Goal: Contribute content

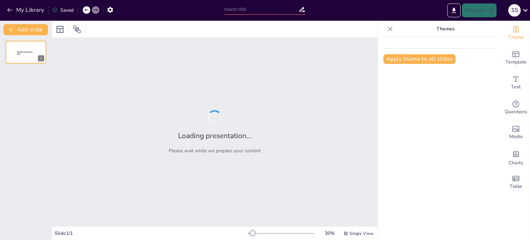
type input "Inicio de Relaciones Románticas y Actividad Sexual en Adolescentes [DEMOGRAPHIC…"
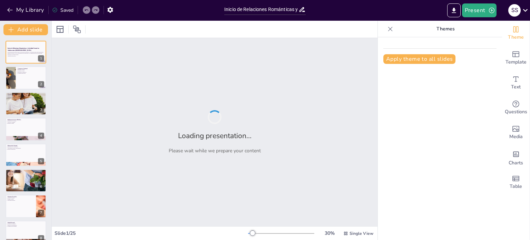
checkbox input "true"
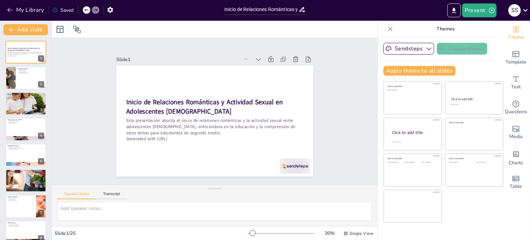
checkbox input "true"
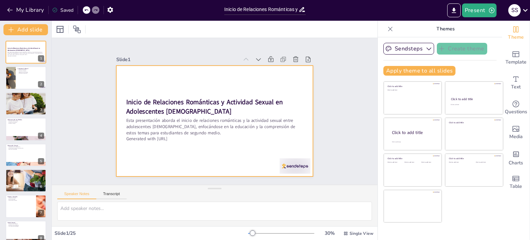
checkbox input "true"
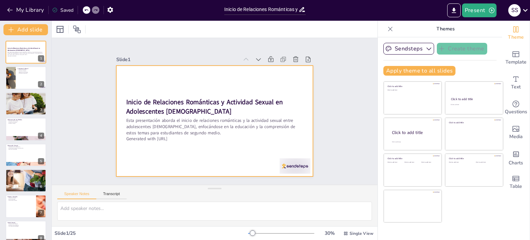
checkbox input "true"
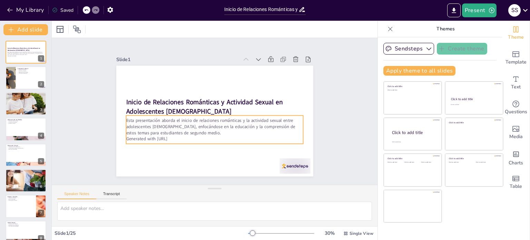
checkbox input "true"
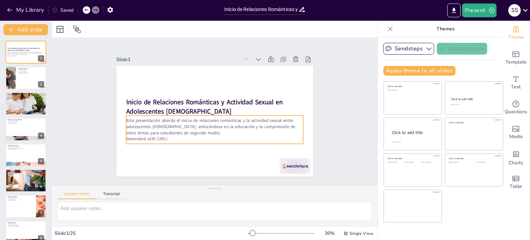
checkbox input "true"
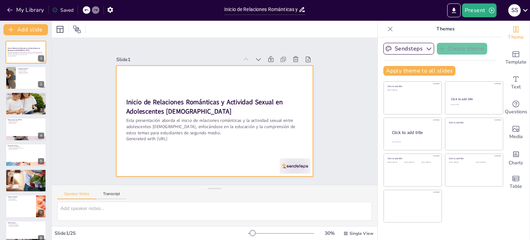
checkbox input "true"
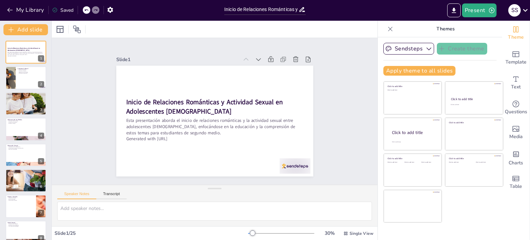
checkbox input "true"
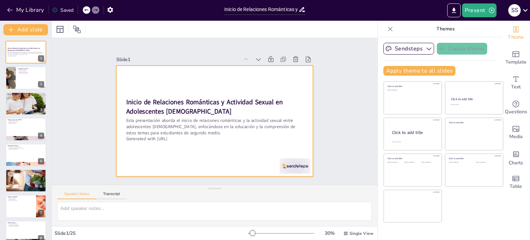
checkbox input "true"
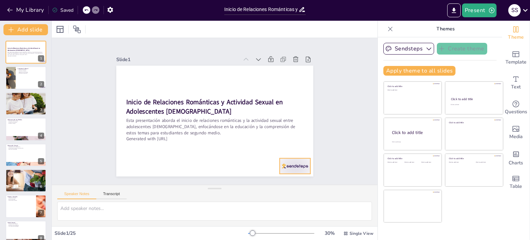
checkbox input "true"
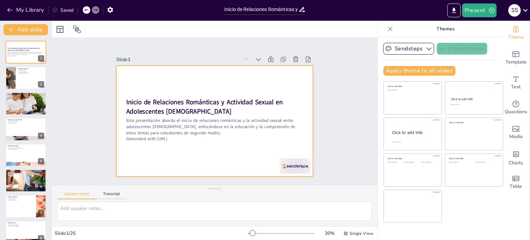
drag, startPoint x: 212, startPoint y: 152, endPoint x: 204, endPoint y: 152, distance: 7.9
checkbox input "true"
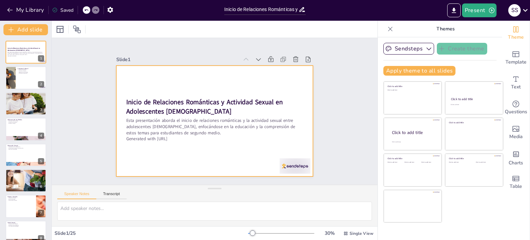
checkbox input "true"
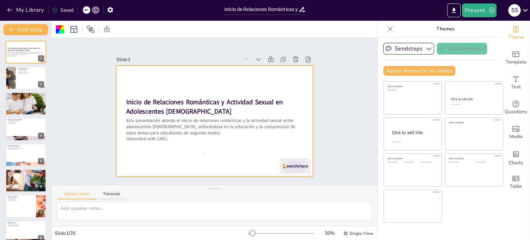
checkbox input "true"
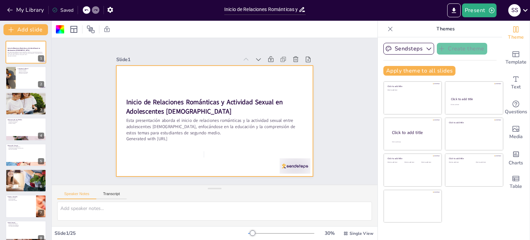
checkbox input "true"
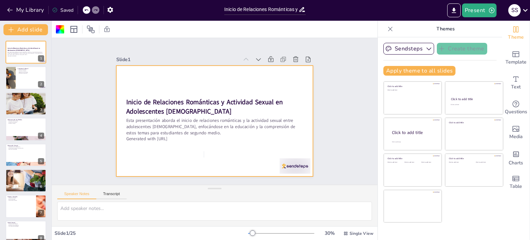
checkbox input "true"
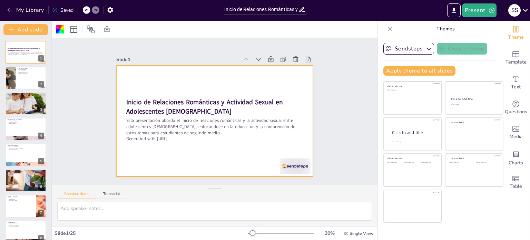
checkbox input "true"
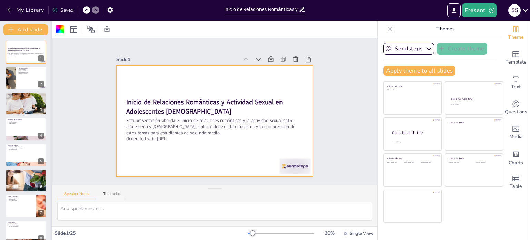
checkbox input "true"
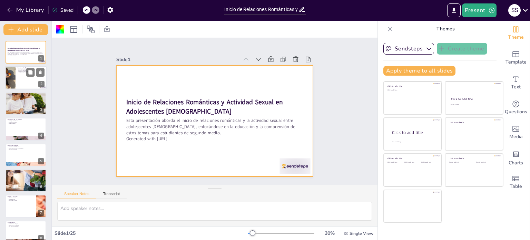
checkbox input "true"
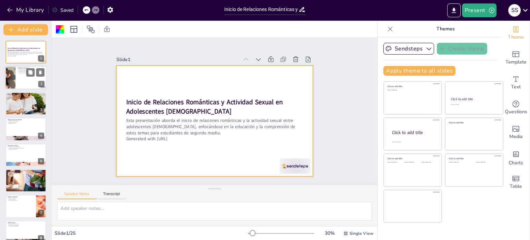
checkbox input "true"
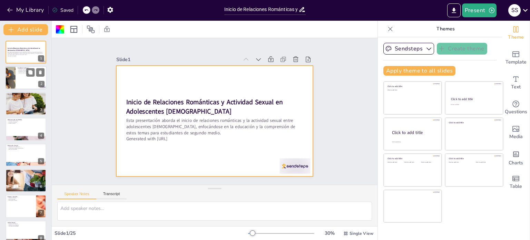
checkbox input "true"
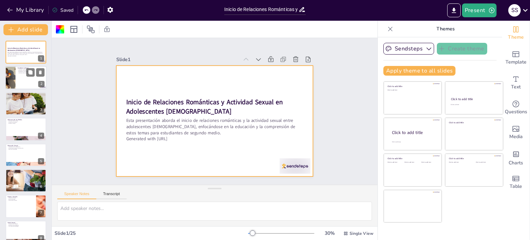
checkbox input "true"
click at [22, 77] on div at bounding box center [25, 77] width 41 height 23
type textarea "La cultura chilena tiene un papel fundamental en la manera en que los adolescen…"
checkbox input "true"
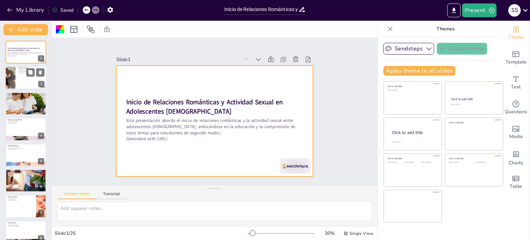
checkbox input "true"
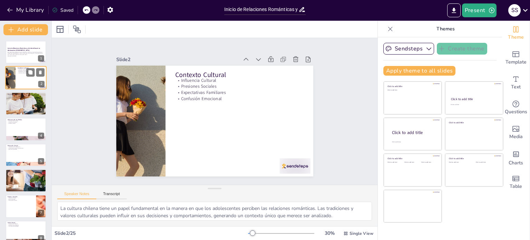
checkbox input "true"
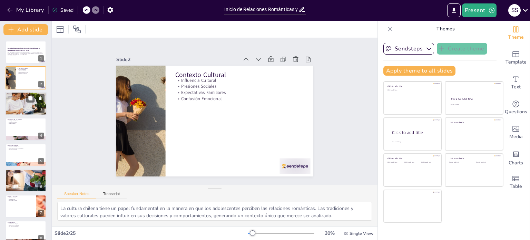
checkbox input "true"
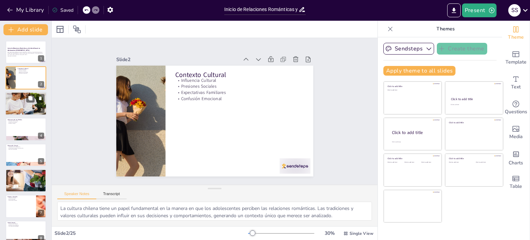
checkbox input "true"
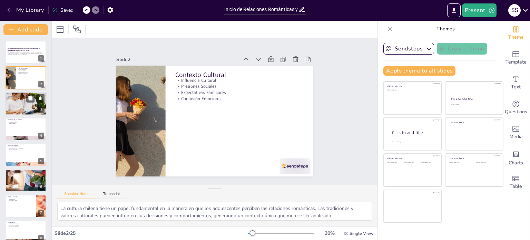
checkbox input "true"
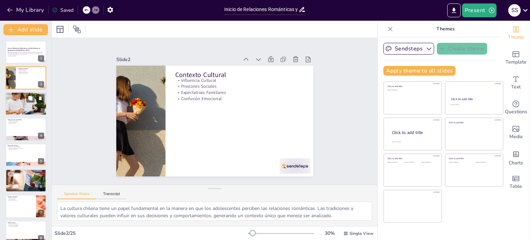
click at [20, 96] on p "Cambios Emocionales" at bounding box center [25, 96] width 37 height 1
type textarea "Los cambios físicos durante la adolescencia son evidentes y pueden generar inte…"
checkbox input "true"
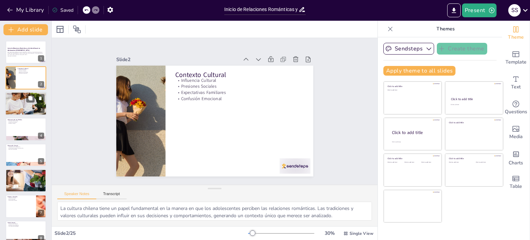
checkbox input "true"
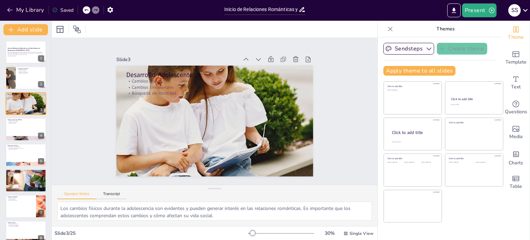
checkbox input "true"
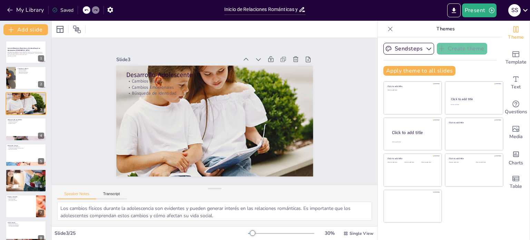
checkbox input "true"
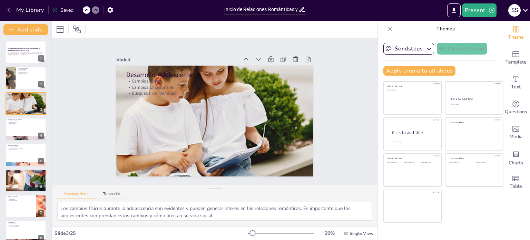
drag, startPoint x: 20, startPoint y: 96, endPoint x: 0, endPoint y: 92, distance: 20.2
checkbox input "true"
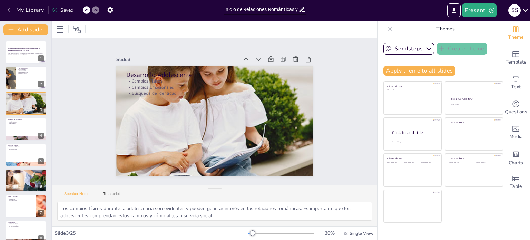
checkbox input "true"
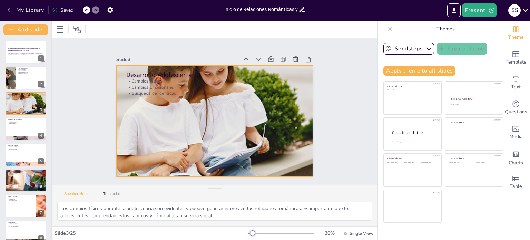
checkbox input "true"
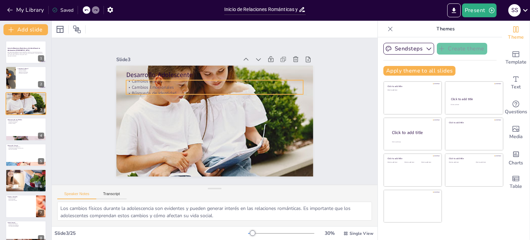
checkbox input "true"
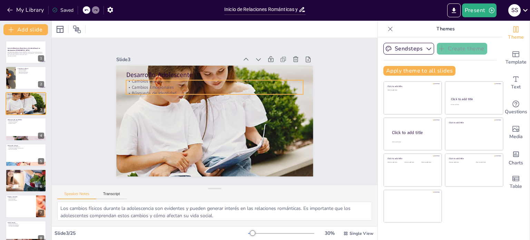
checkbox input "true"
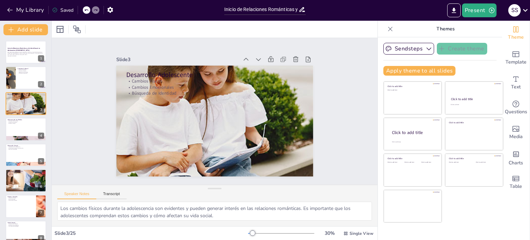
checkbox input "true"
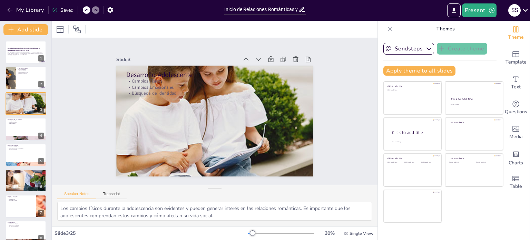
click at [350, 103] on div "Slide 1 Inicio de Relaciones Románticas y Actividad Sexual en Adolescentes Chil…" at bounding box center [214, 111] width 327 height 340
checkbox input "true"
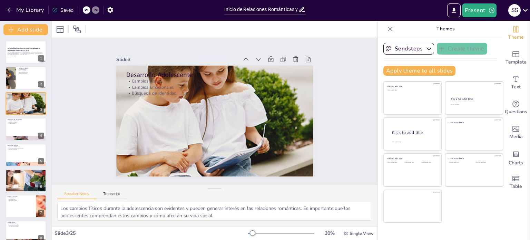
checkbox input "true"
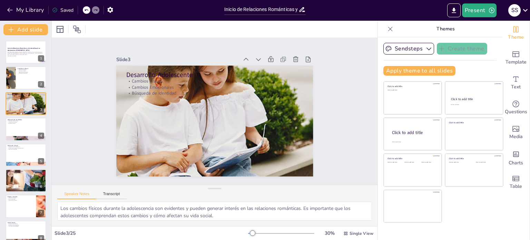
checkbox input "true"
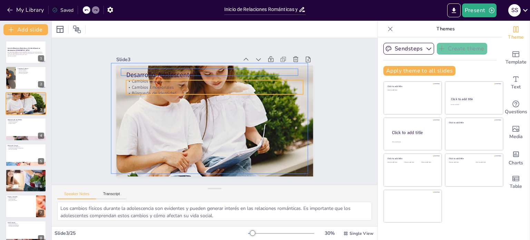
drag, startPoint x: 348, startPoint y: 103, endPoint x: 154, endPoint y: 76, distance: 196.4
click at [205, 76] on div "Desarrollo Adolescente Cambios Físicos Cambios Emocionales Búsqueda de Identidad" at bounding box center [254, 88] width 98 height 171
checkbox input "true"
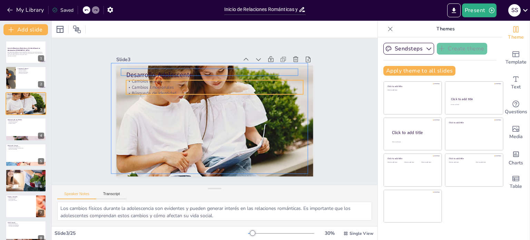
checkbox input "true"
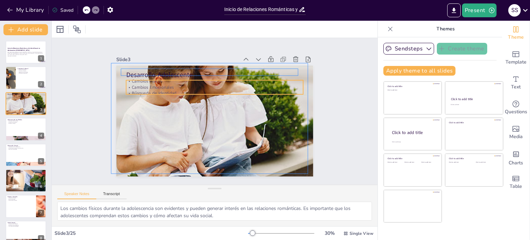
checkbox input "true"
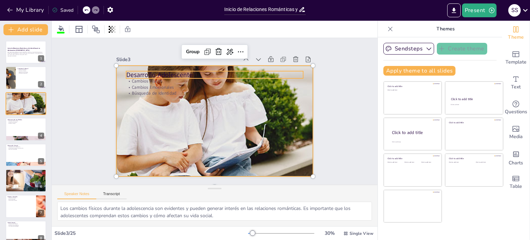
checkbox input "true"
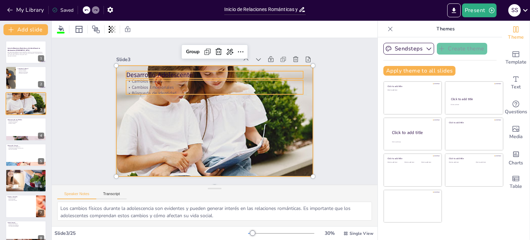
checkbox input "true"
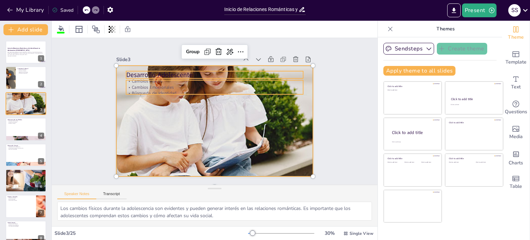
click at [181, 80] on p "Cambios Físicos" at bounding box center [184, 111] width 6 height 177
checkbox input "true"
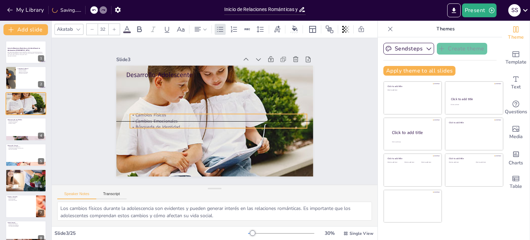
drag, startPoint x: 162, startPoint y: 91, endPoint x: 166, endPoint y: 126, distance: 35.4
click at [219, 126] on p "Búsqueda de Identidad" at bounding box center [231, 109] width 25 height 177
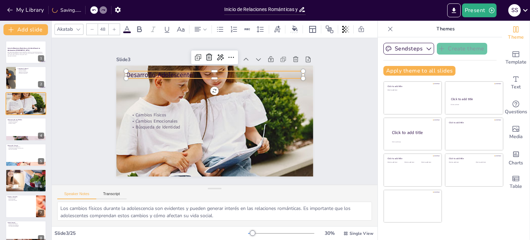
click at [171, 74] on p "Desarrollo Adolescente" at bounding box center [180, 123] width 64 height 172
click at [277, 29] on icon at bounding box center [277, 30] width 8 height 8
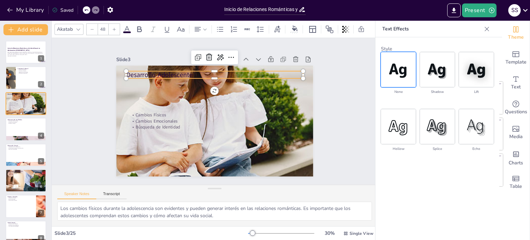
drag, startPoint x: 122, startPoint y: 28, endPoint x: 95, endPoint y: 28, distance: 27.3
click at [95, 28] on div "Akatab 48" at bounding box center [214, 29] width 319 height 12
drag, startPoint x: 45, startPoint y: 27, endPoint x: 13, endPoint y: 128, distance: 105.8
click at [12, 128] on div at bounding box center [25, 128] width 41 height 23
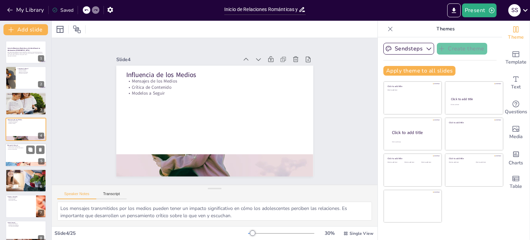
click at [18, 145] on p "Educación Sexual" at bounding box center [25, 145] width 37 height 2
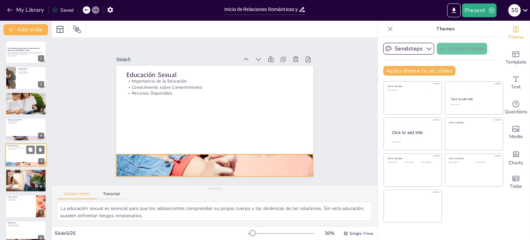
scroll to position [17, 0]
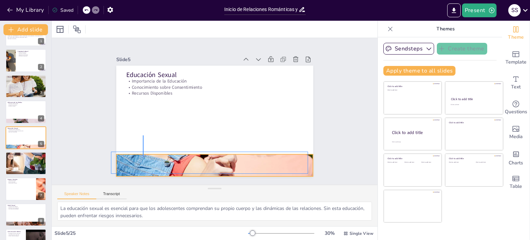
drag, startPoint x: 144, startPoint y: 135, endPoint x: 143, endPoint y: 155, distance: 20.1
click at [172, 157] on div "Educación Sexual Importancia de la Educación Conocimiento sobre Consentimiento …" at bounding box center [245, 145] width 146 height 132
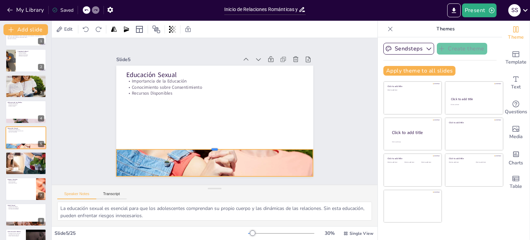
drag, startPoint x: 143, startPoint y: 157, endPoint x: 128, endPoint y: 144, distance: 19.3
